Goal: Information Seeking & Learning: Learn about a topic

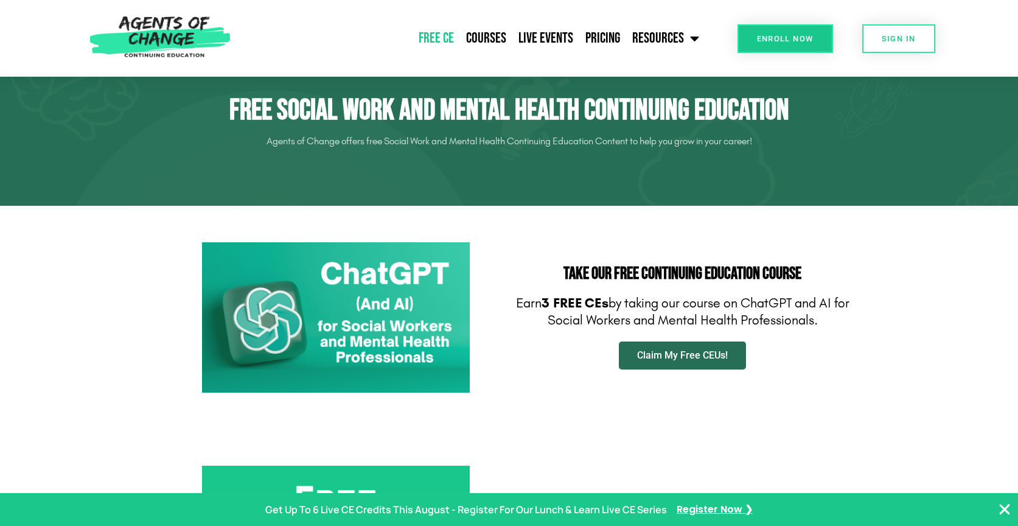
click at [680, 356] on span "Claim My Free CEUs!" at bounding box center [682, 355] width 91 height 10
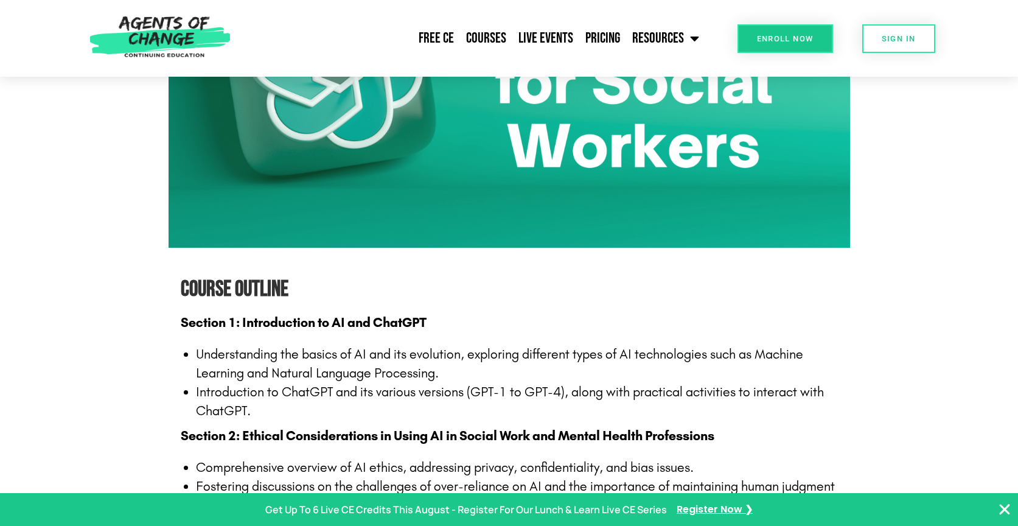
scroll to position [829, 0]
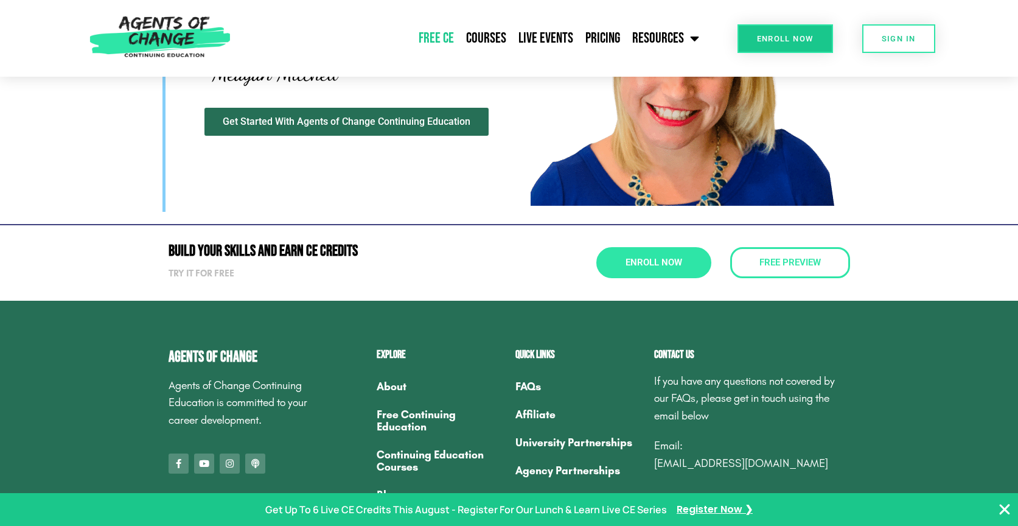
scroll to position [3856, 0]
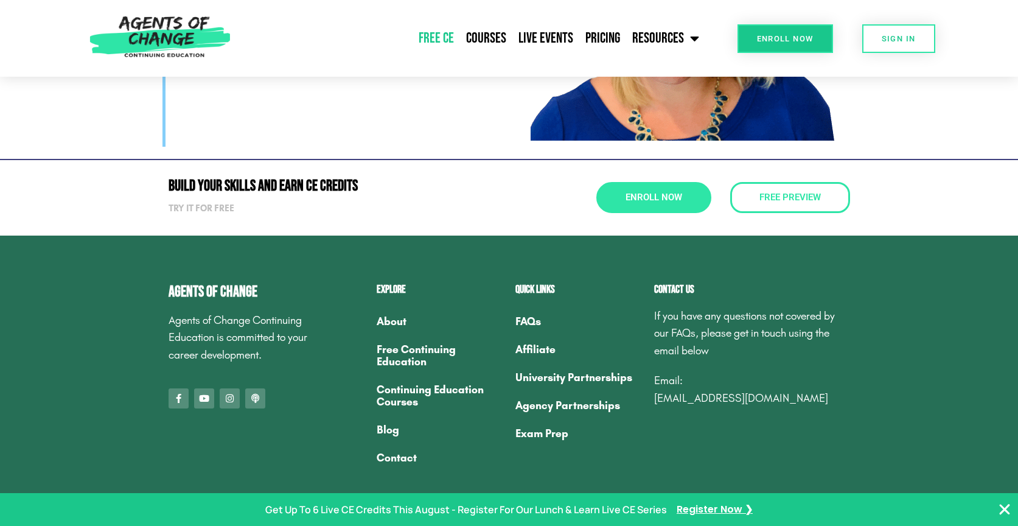
click at [536, 317] on link "FAQs" at bounding box center [578, 321] width 127 height 28
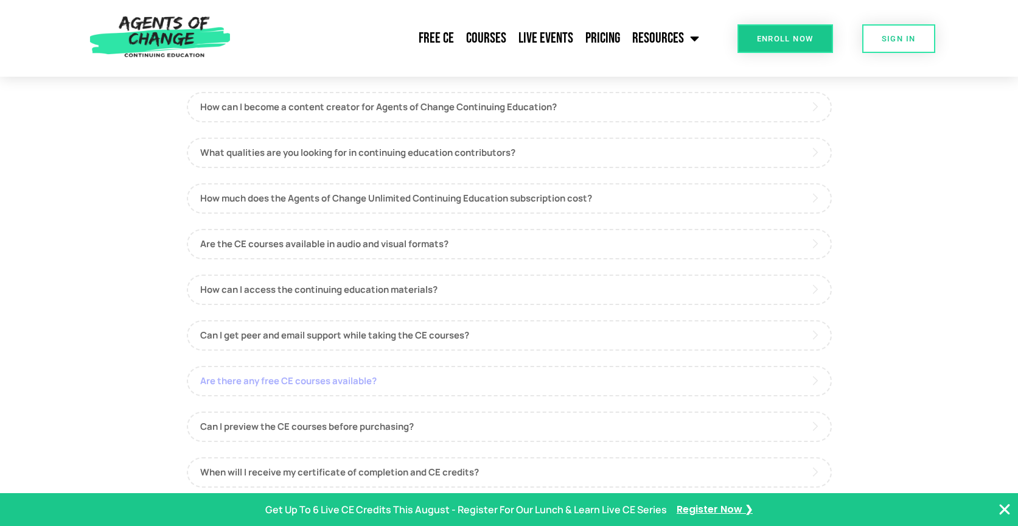
scroll to position [483, 0]
click at [377, 387] on link "Are there any free CE courses available?" at bounding box center [509, 380] width 645 height 30
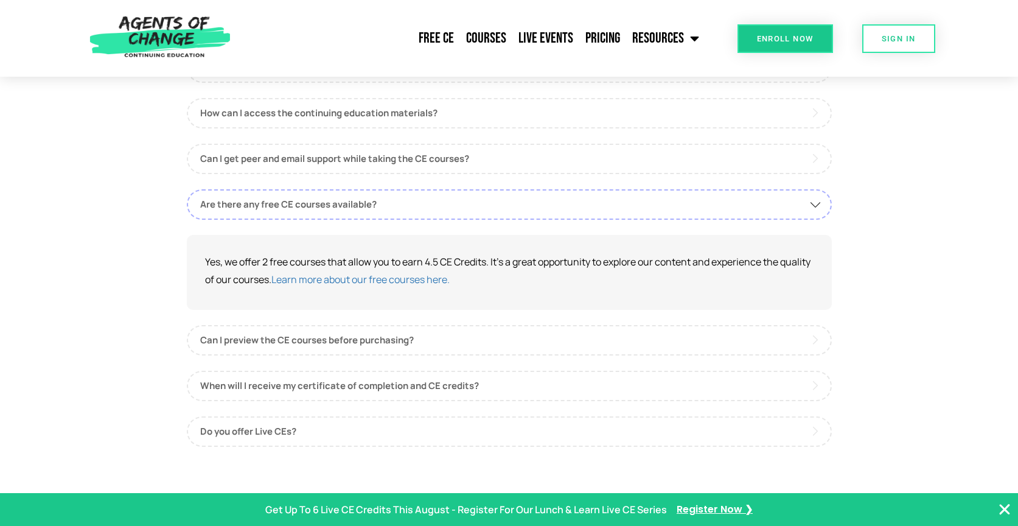
scroll to position [661, 0]
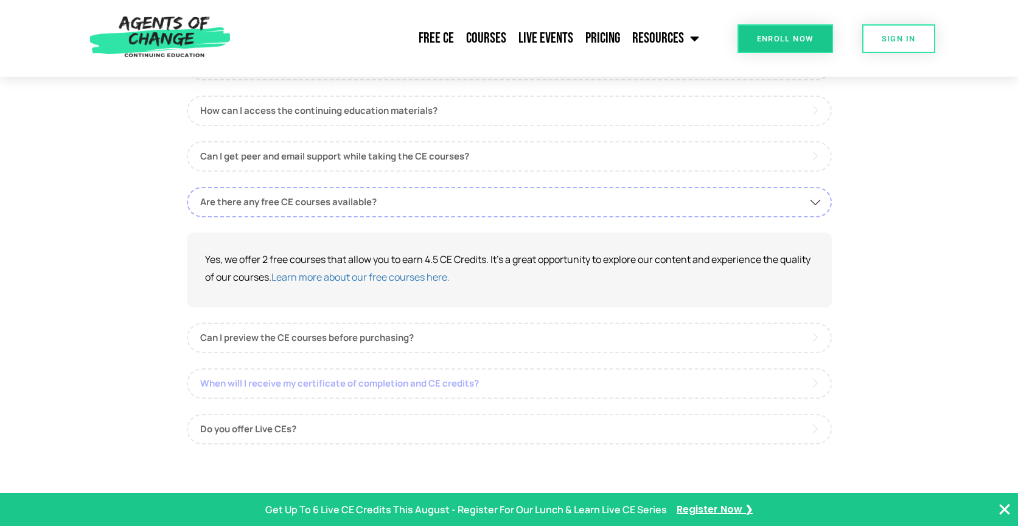
click at [377, 387] on link "When will I receive my certificate of completion and CE credits?" at bounding box center [509, 383] width 645 height 30
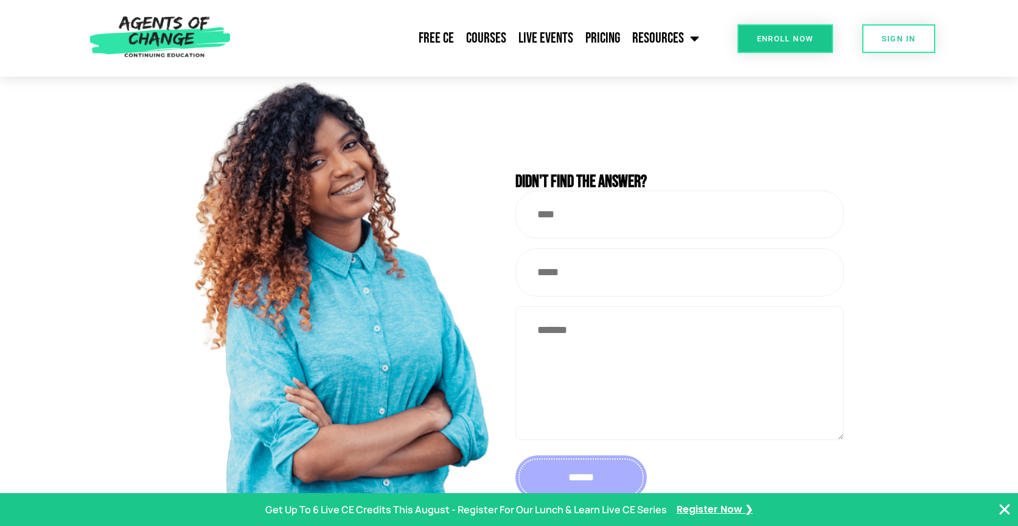
scroll to position [1147, 0]
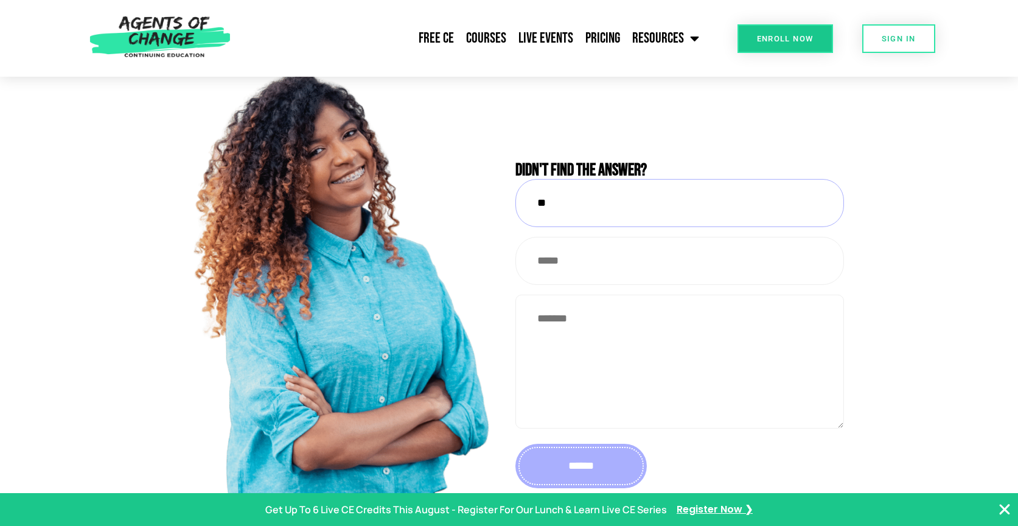
type input "*"
type input "***"
click at [917, 35] on link "SIGN IN" at bounding box center [898, 38] width 73 height 29
